Goal: Transaction & Acquisition: Purchase product/service

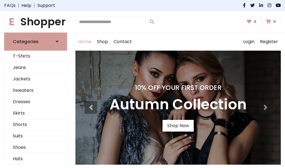
click at [143, 84] on h4 "10% Off Your First Order" at bounding box center [178, 88] width 137 height 8
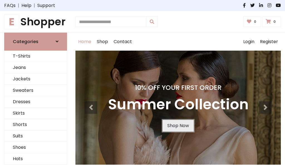
click at [178, 126] on link "Shop Now" at bounding box center [178, 126] width 31 height 12
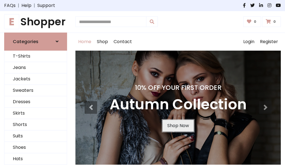
click at [178, 126] on link "Shop Now" at bounding box center [178, 126] width 31 height 12
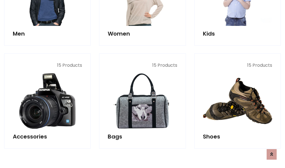
scroll to position [556, 0]
